Goal: Navigation & Orientation: Find specific page/section

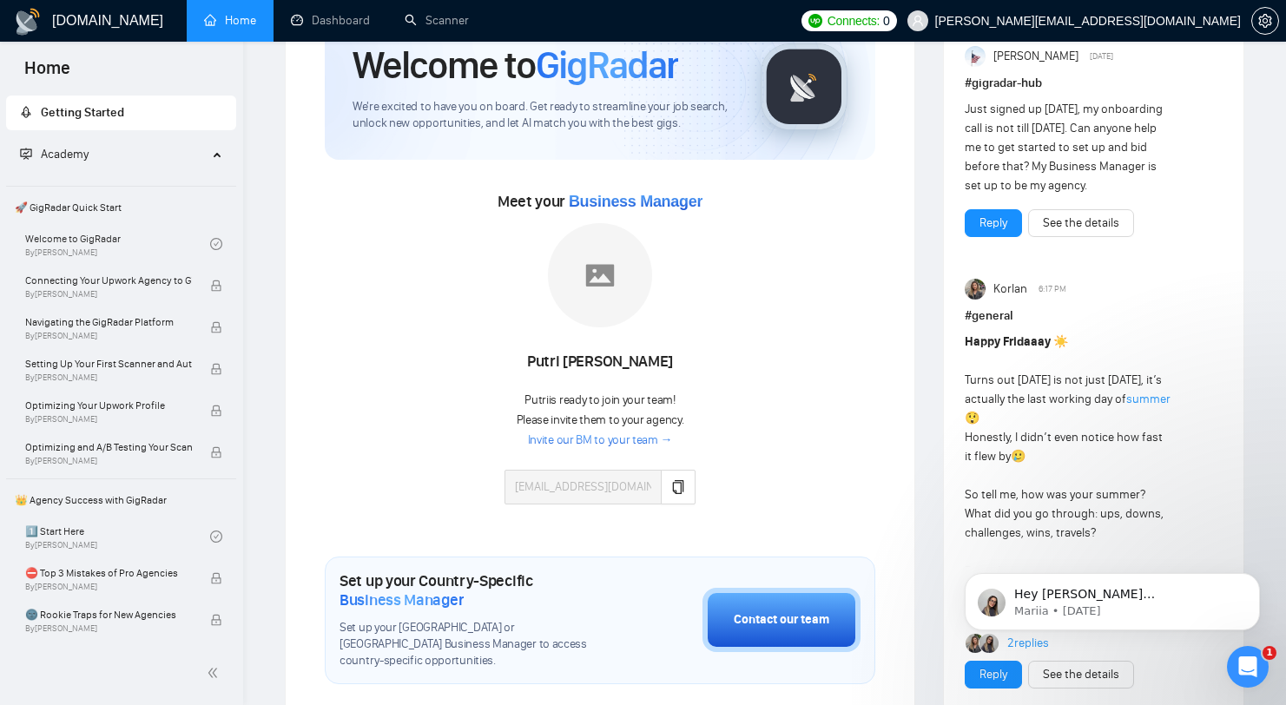
scroll to position [3, 0]
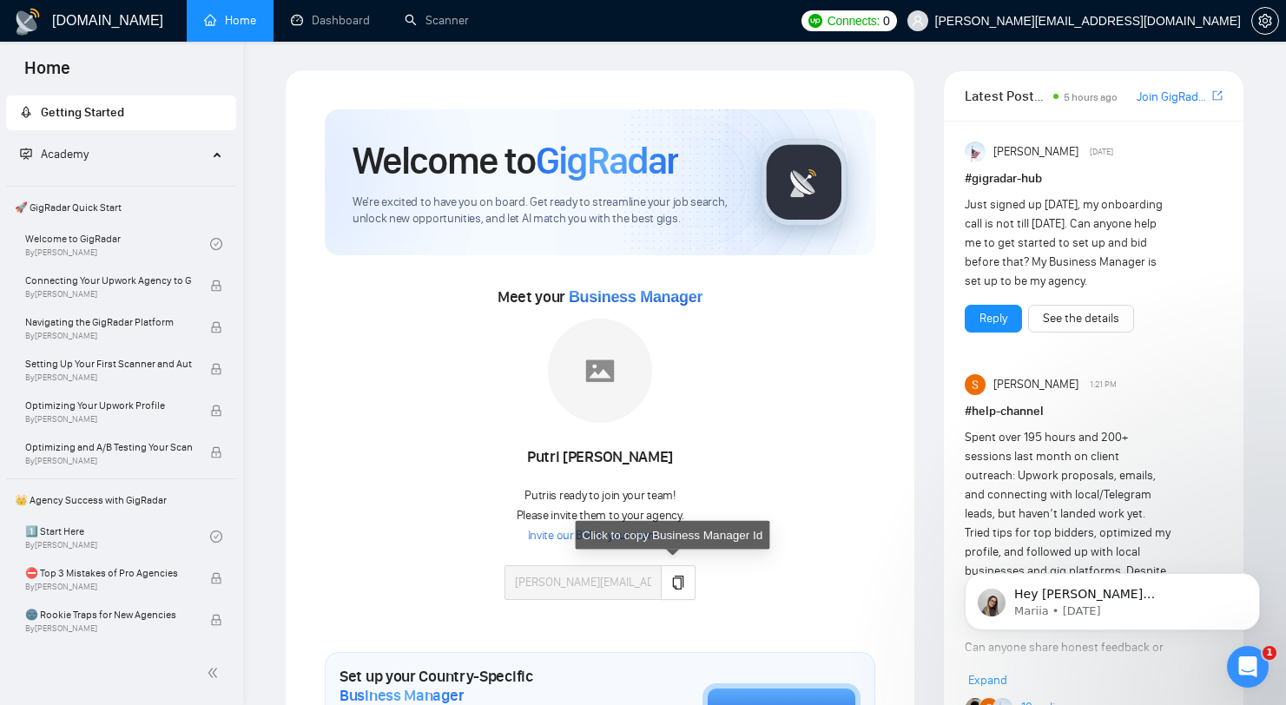
click at [681, 602] on div "Putri Indri Noviyanti Putri is ready to join your team! Please invite them to y…" at bounding box center [599, 468] width 191 height 298
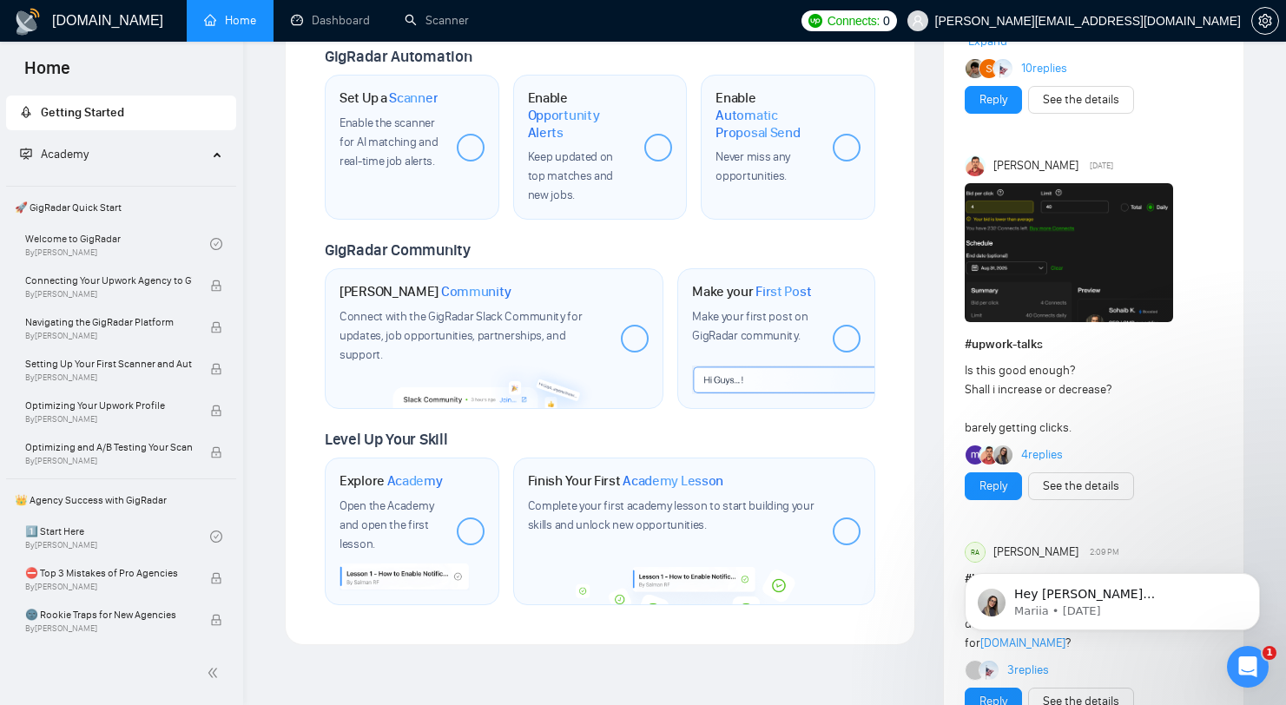
scroll to position [637, 0]
